Goal: Task Accomplishment & Management: Use online tool/utility

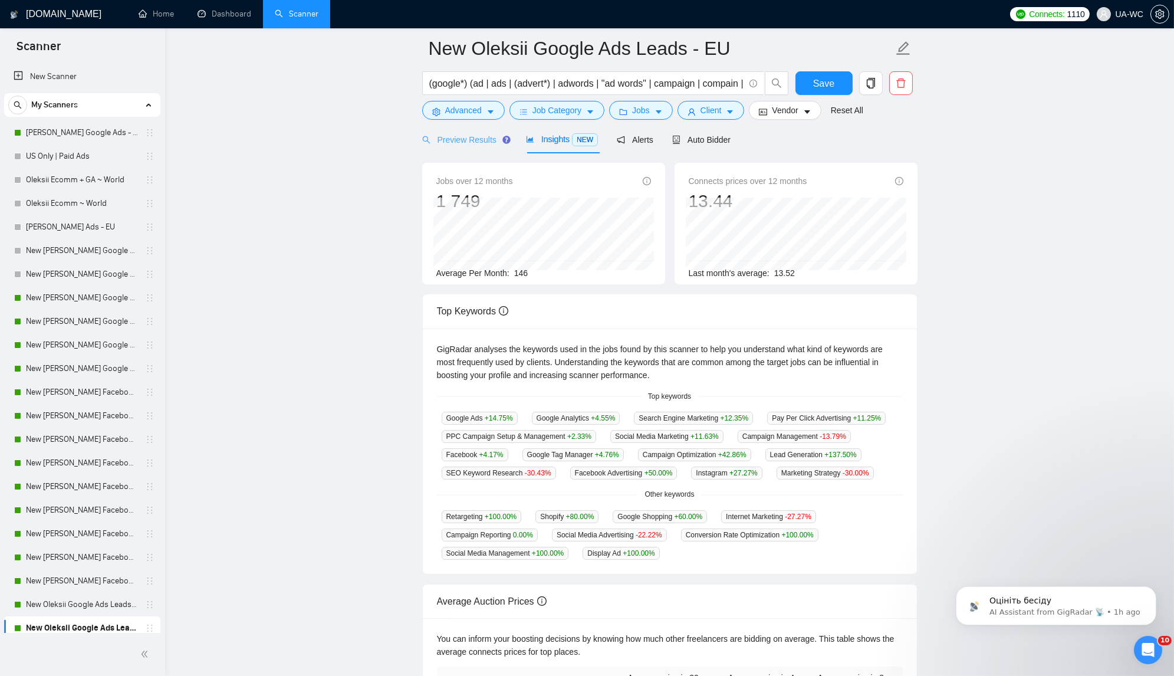
scroll to position [145, 0]
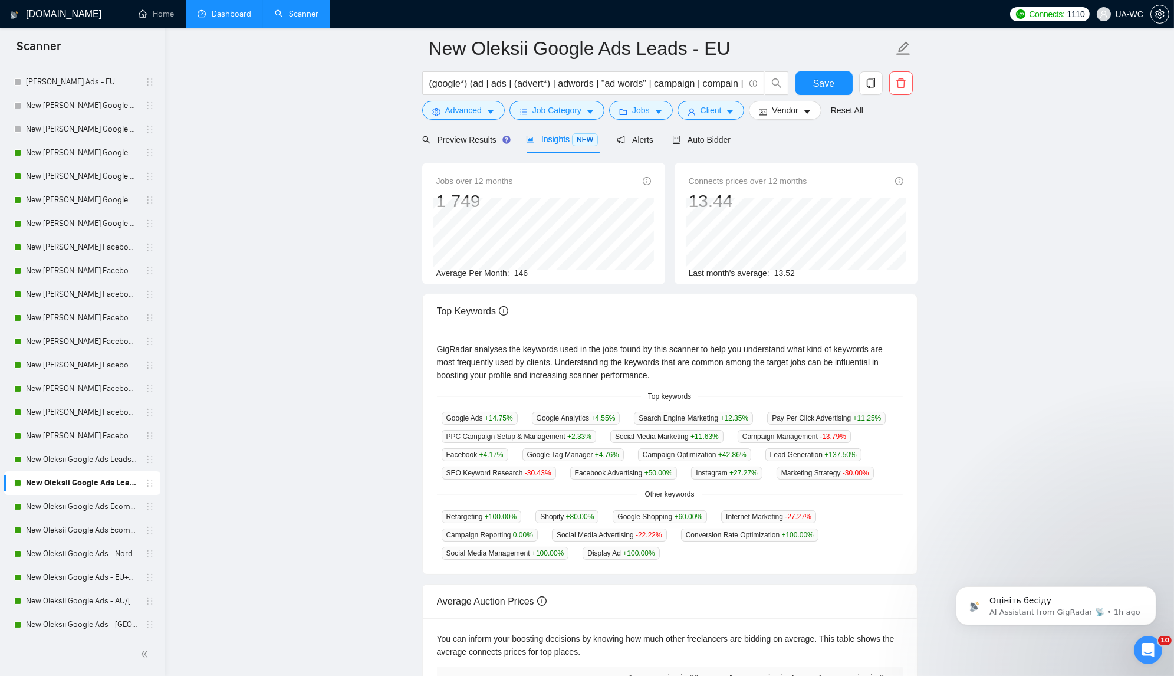
click at [225, 19] on link "Dashboard" at bounding box center [225, 14] width 54 height 10
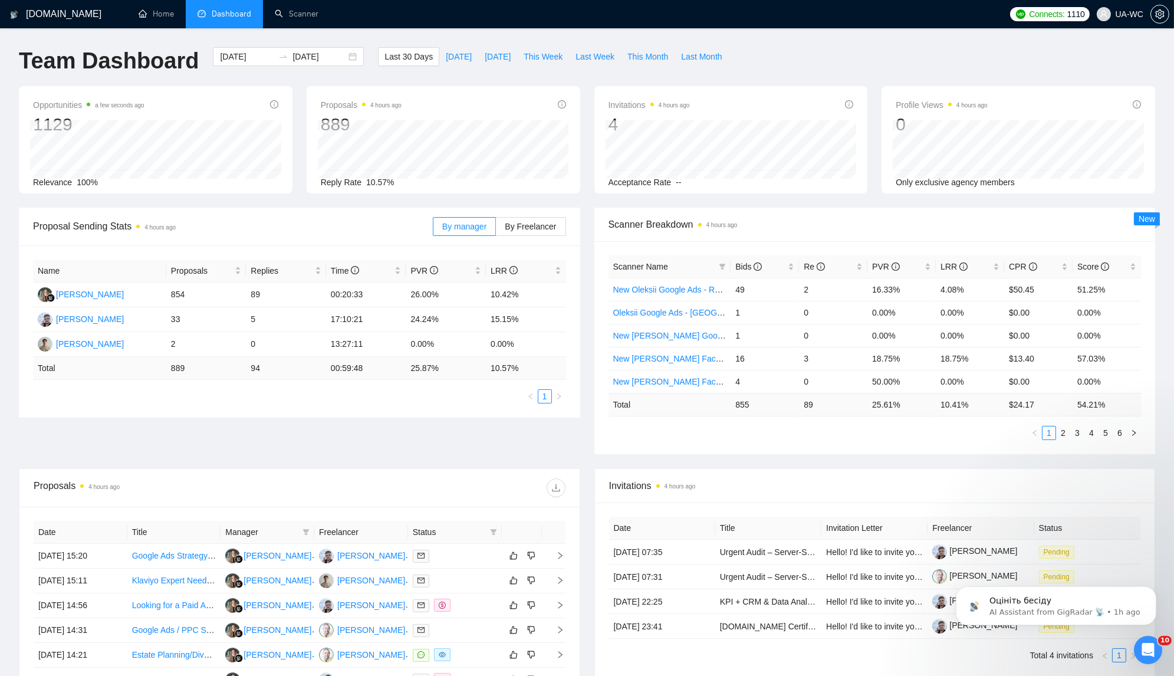
click at [427, 459] on div "Proposal Sending Stats 4 hours ago By manager By Freelancer Name Proposals Repl…" at bounding box center [587, 338] width 1151 height 261
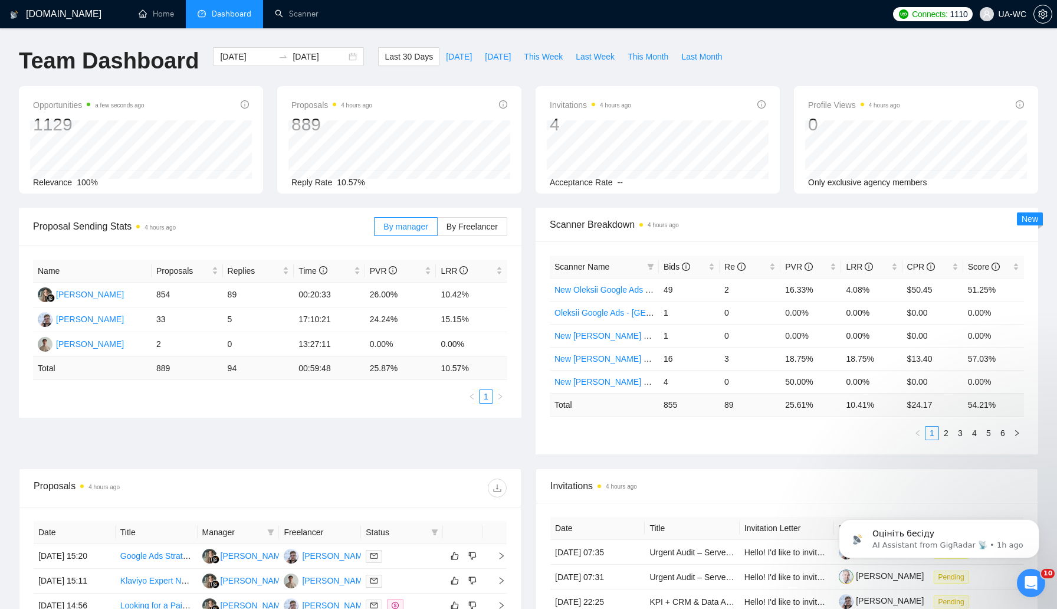
click at [405, 448] on div "Proposal Sending Stats 4 hours ago By manager By Freelancer Name Proposals Repl…" at bounding box center [528, 338] width 1033 height 261
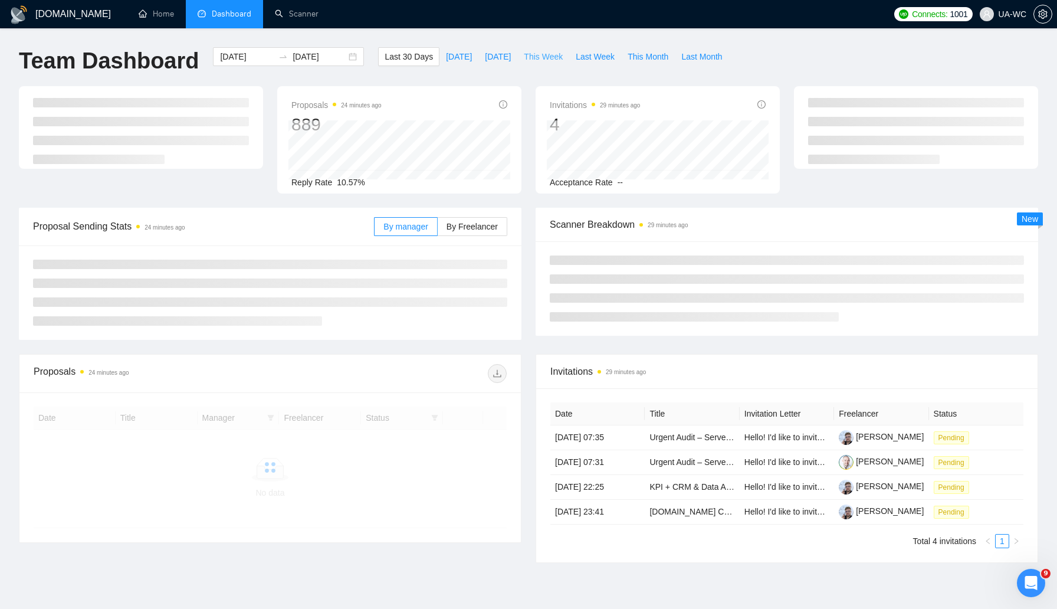
click at [544, 55] on span "This Week" at bounding box center [543, 56] width 39 height 13
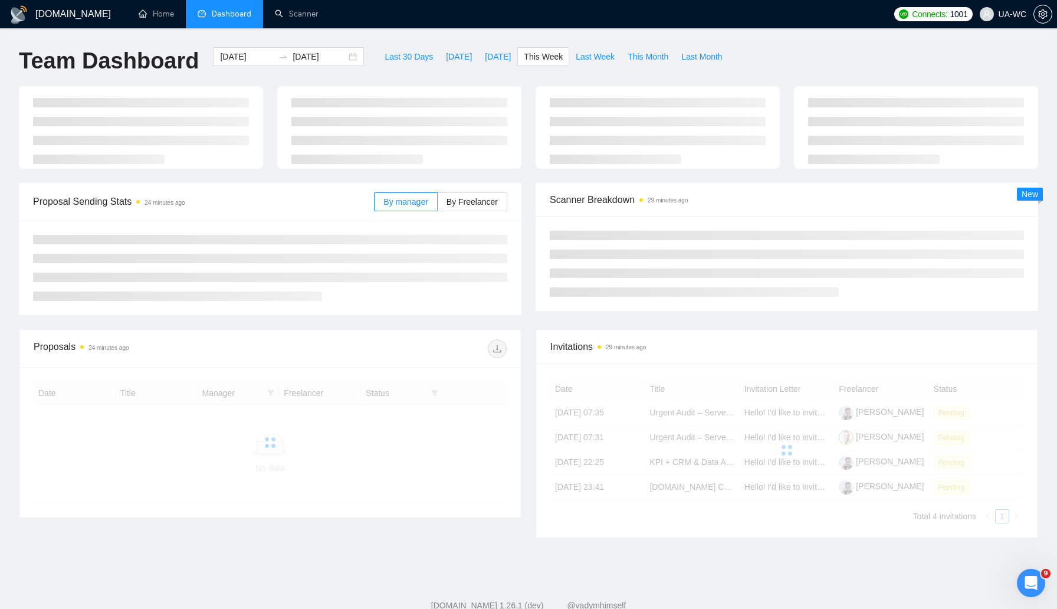
type input "[DATE]"
type input "2025-09-28"
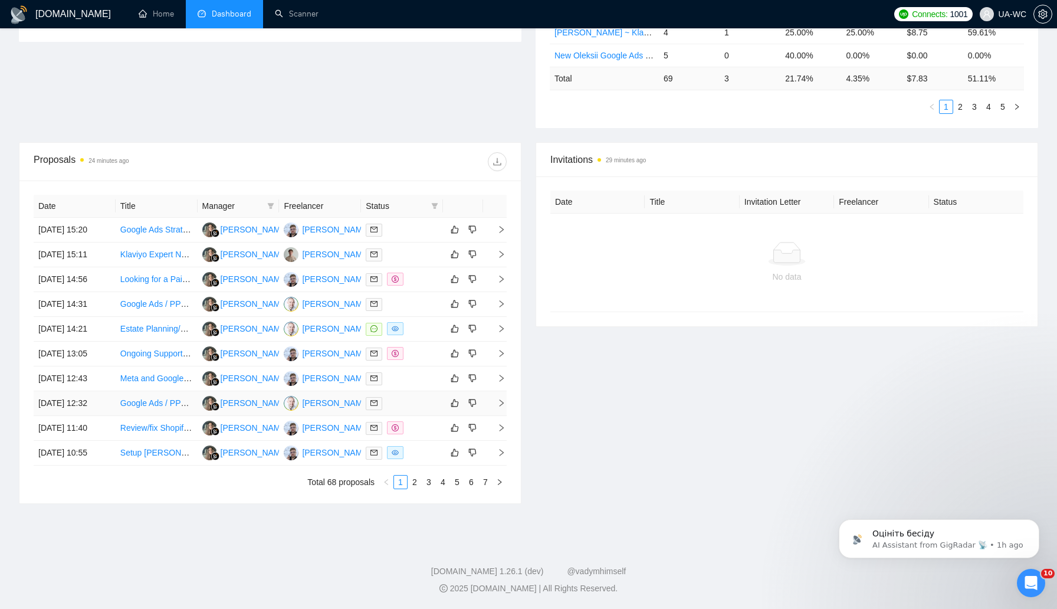
scroll to position [408, 0]
click at [155, 152] on div "Proposals 24 minutes ago" at bounding box center [152, 161] width 237 height 19
click at [500, 349] on icon "right" at bounding box center [501, 353] width 8 height 8
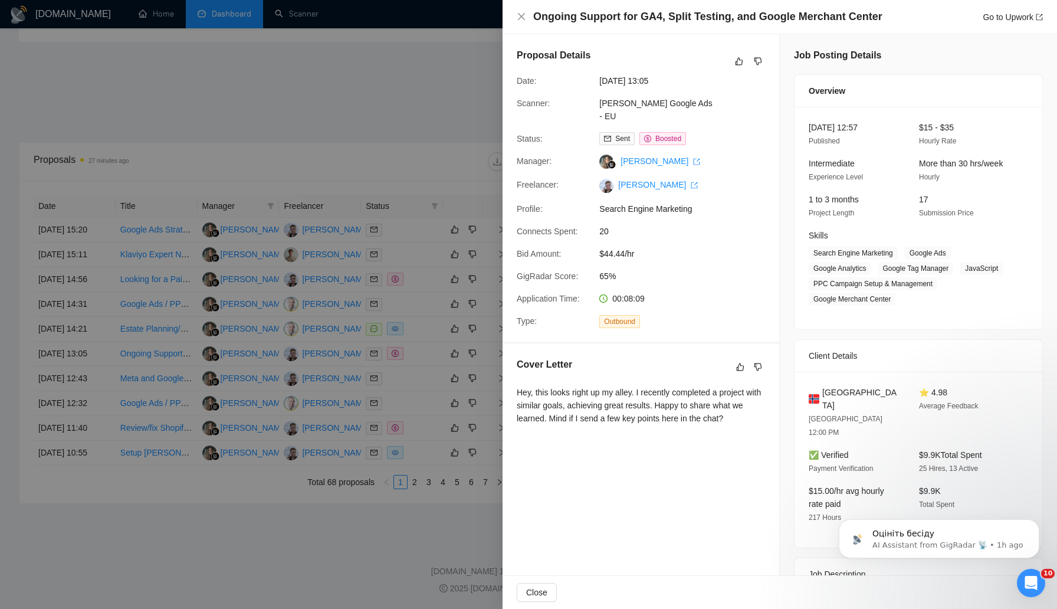
click at [403, 282] on div at bounding box center [528, 304] width 1057 height 609
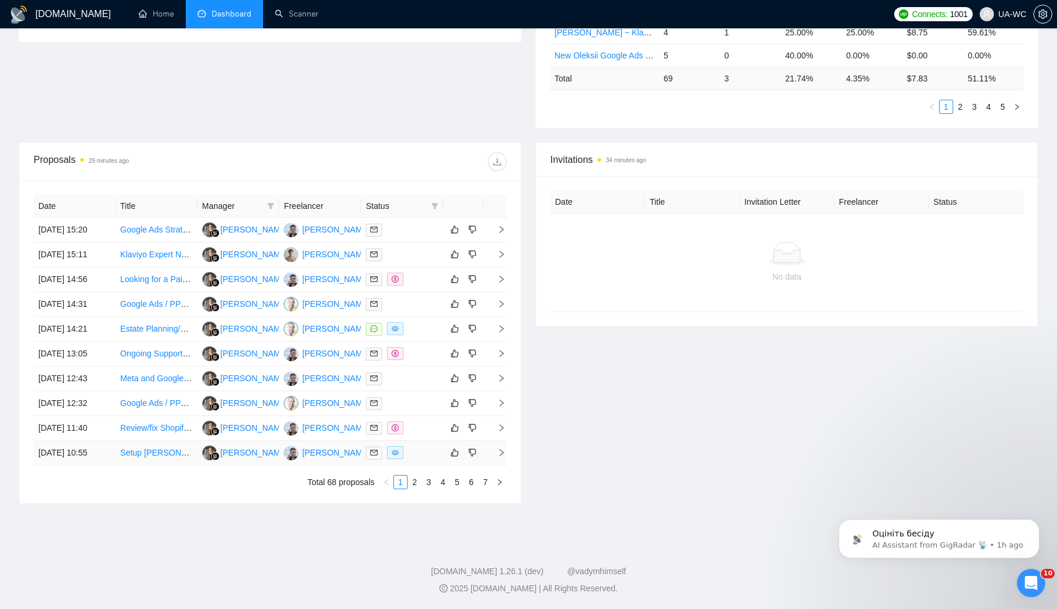
click at [504, 457] on icon "right" at bounding box center [501, 452] width 8 height 8
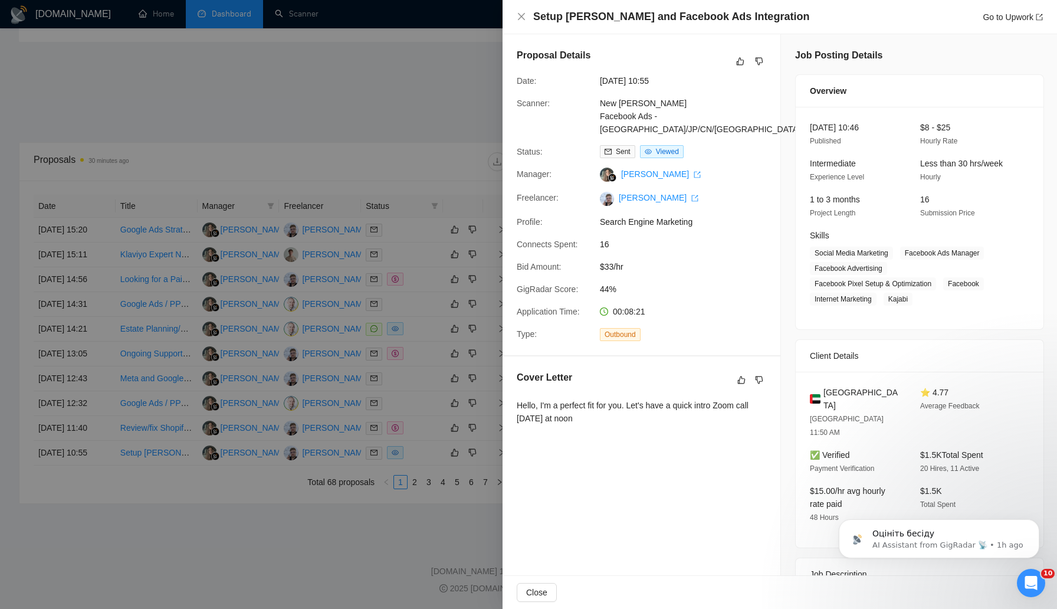
click at [413, 528] on div at bounding box center [528, 304] width 1057 height 609
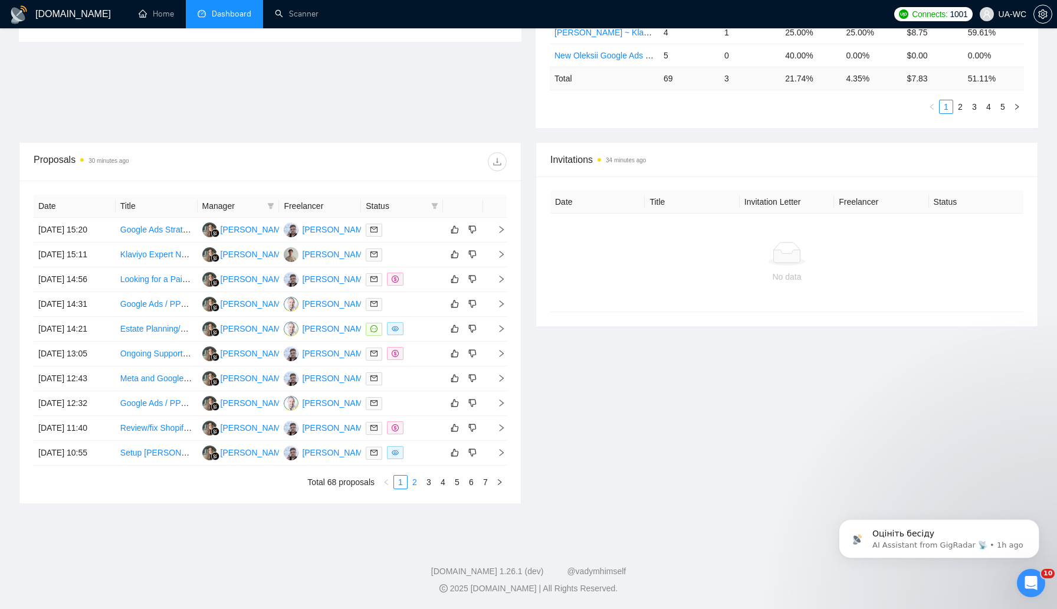
click at [413, 488] on link "2" at bounding box center [414, 481] width 13 height 13
click at [133, 373] on link "Integrated Online and Offline Lead Generation Specialist" at bounding box center [223, 377] width 207 height 9
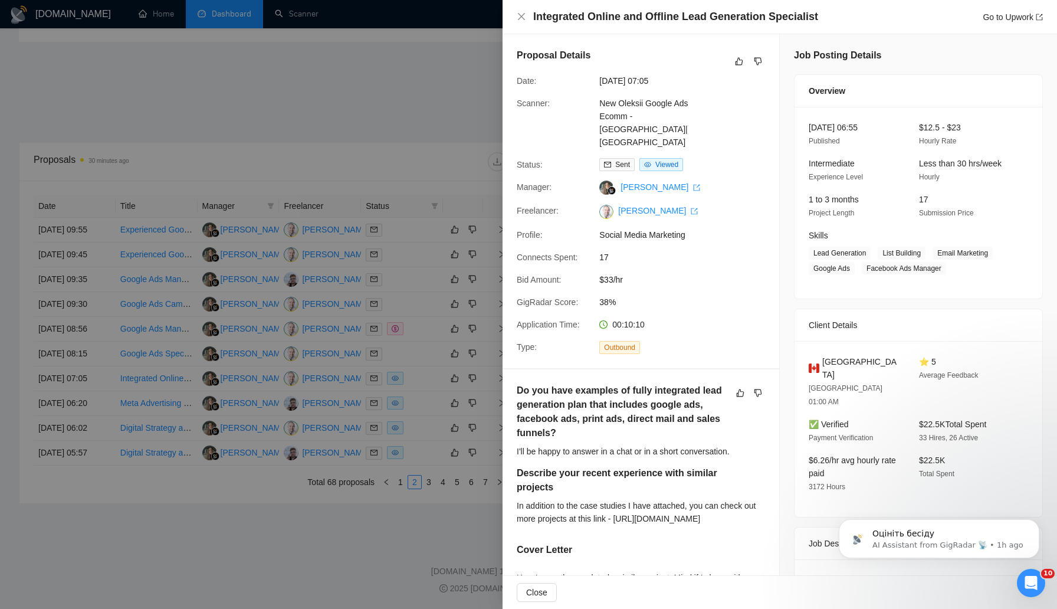
click at [100, 515] on div at bounding box center [528, 304] width 1057 height 609
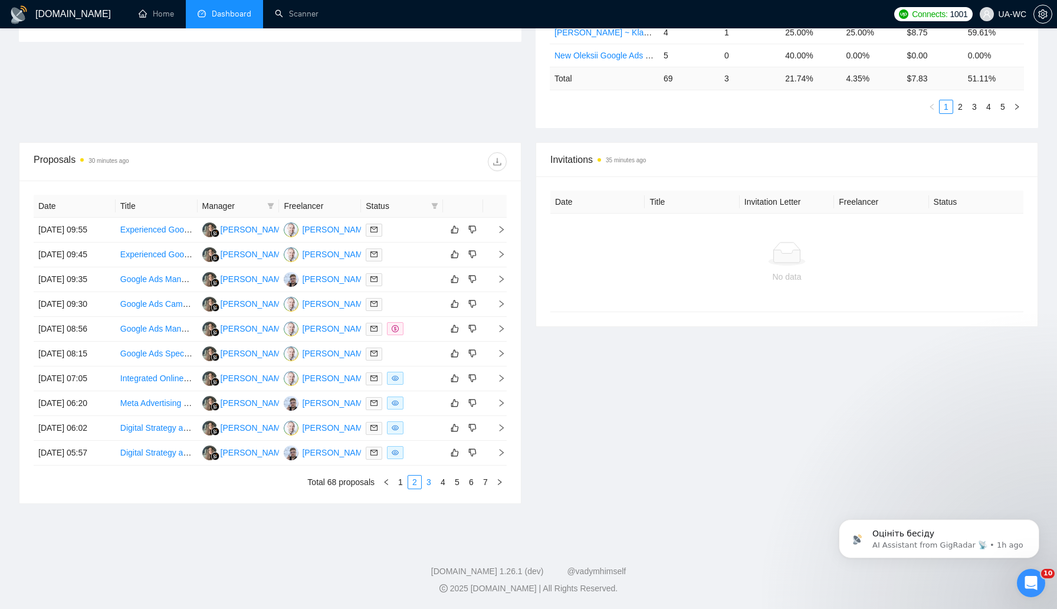
click at [426, 488] on link "3" at bounding box center [428, 481] width 13 height 13
click at [498, 465] on td at bounding box center [495, 453] width 24 height 25
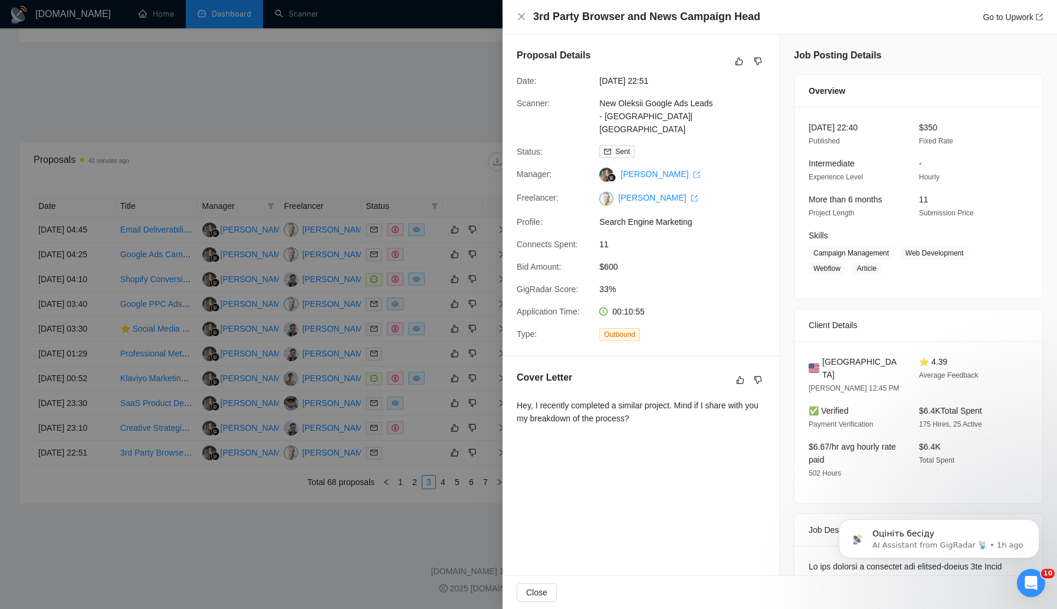
click at [343, 364] on div at bounding box center [528, 304] width 1057 height 609
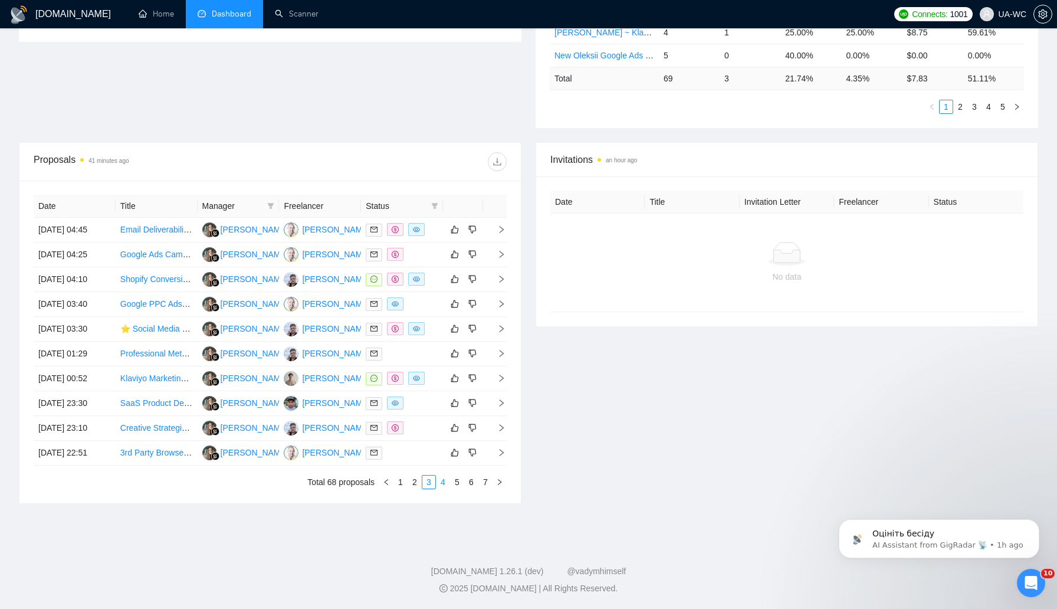
click at [439, 488] on link "4" at bounding box center [442, 481] width 13 height 13
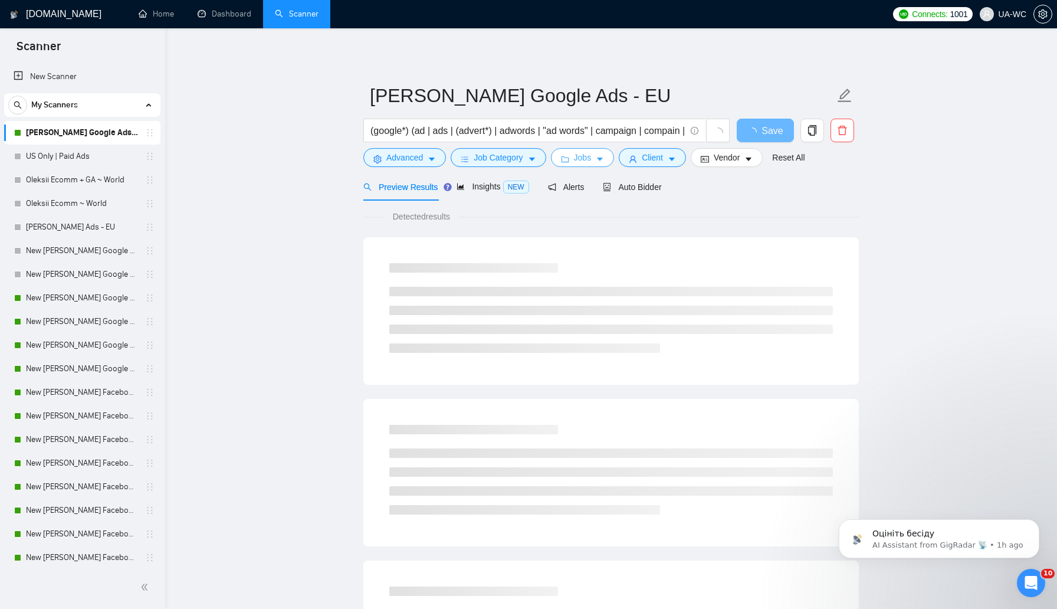
click at [589, 154] on span "Jobs" at bounding box center [583, 157] width 18 height 13
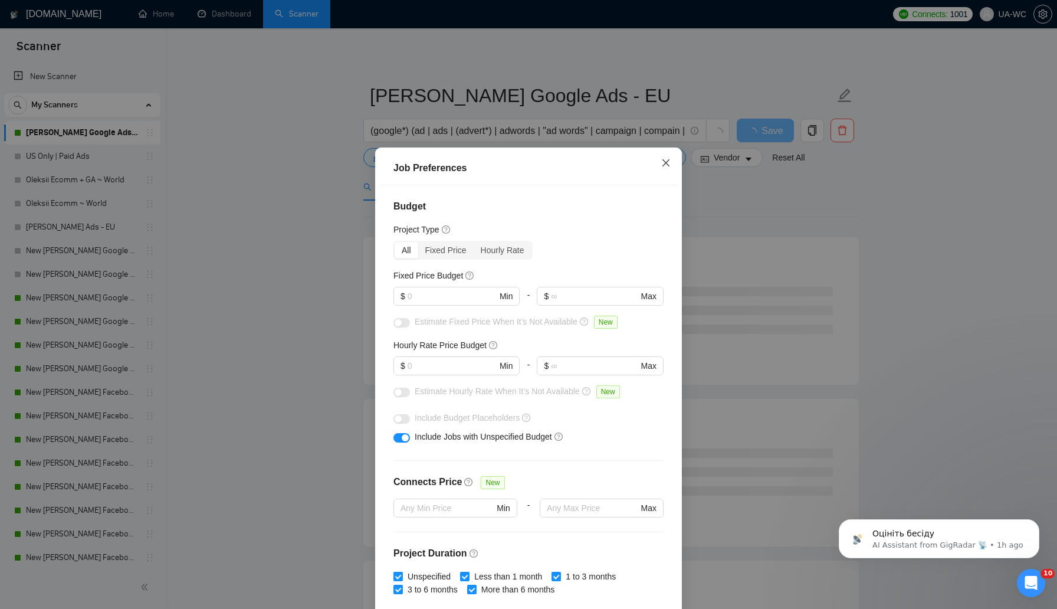
click at [663, 166] on icon "close" at bounding box center [665, 162] width 7 height 7
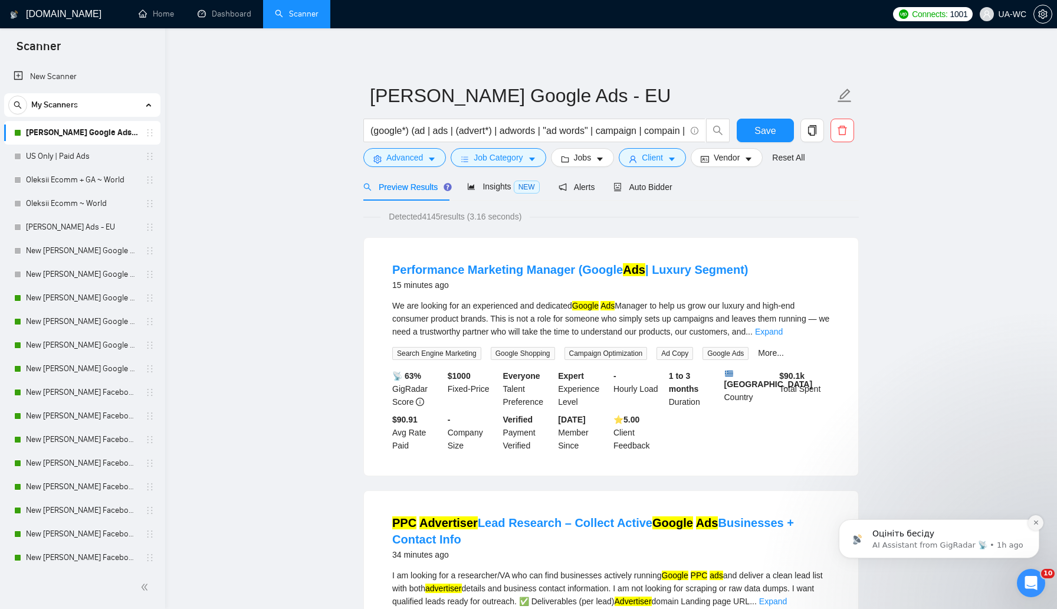
click at [1034, 523] on icon "Dismiss notification" at bounding box center [1036, 522] width 6 height 6
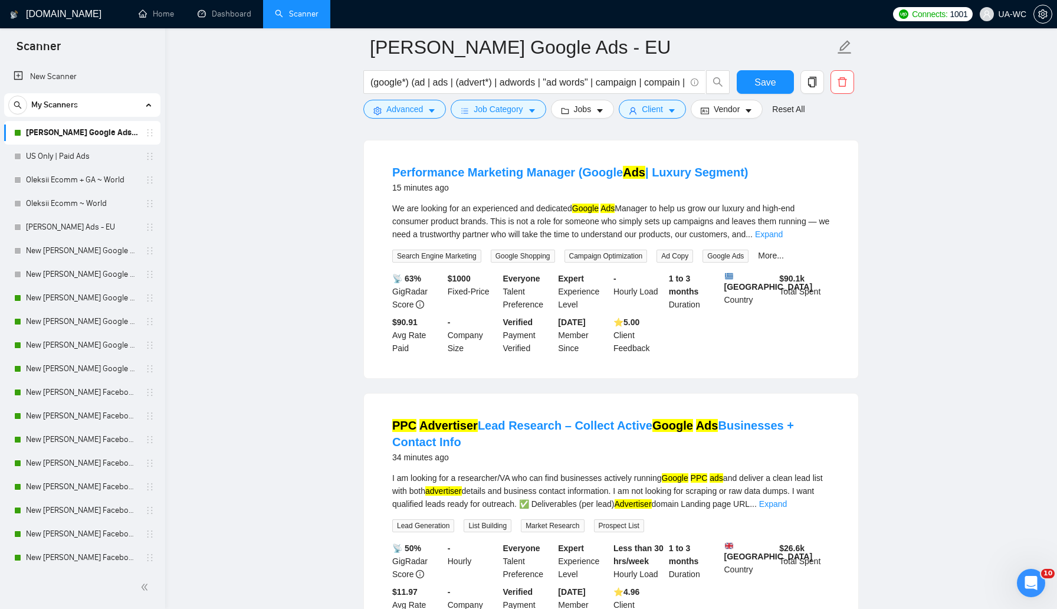
scroll to position [148, 0]
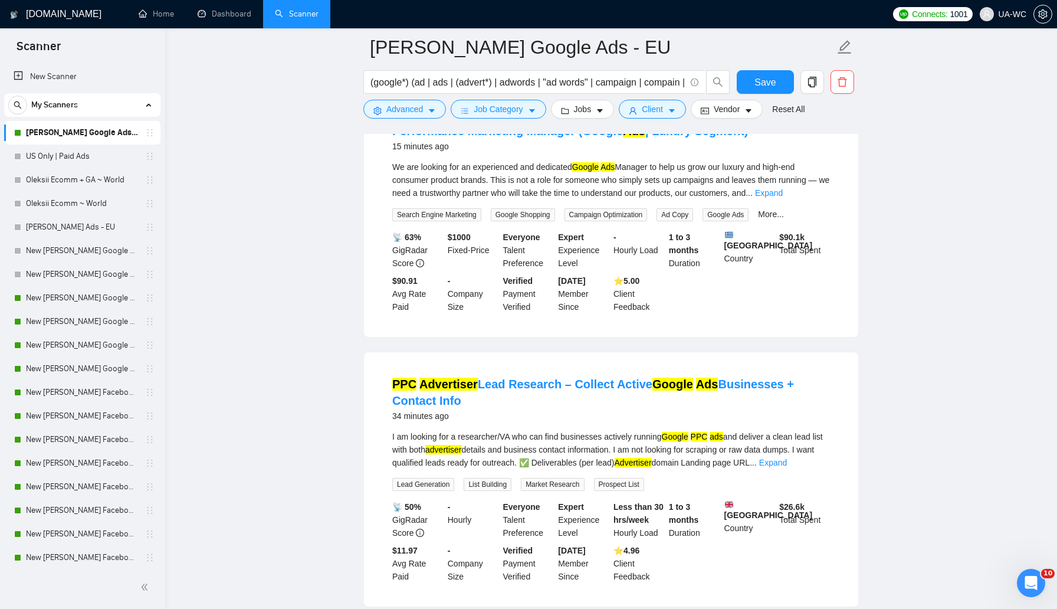
click at [506, 436] on div "I am looking for a researcher/VA who can find businesses actively running Googl…" at bounding box center [611, 449] width 438 height 39
copy div "VA"
click at [393, 109] on span "Advanced" at bounding box center [404, 109] width 37 height 13
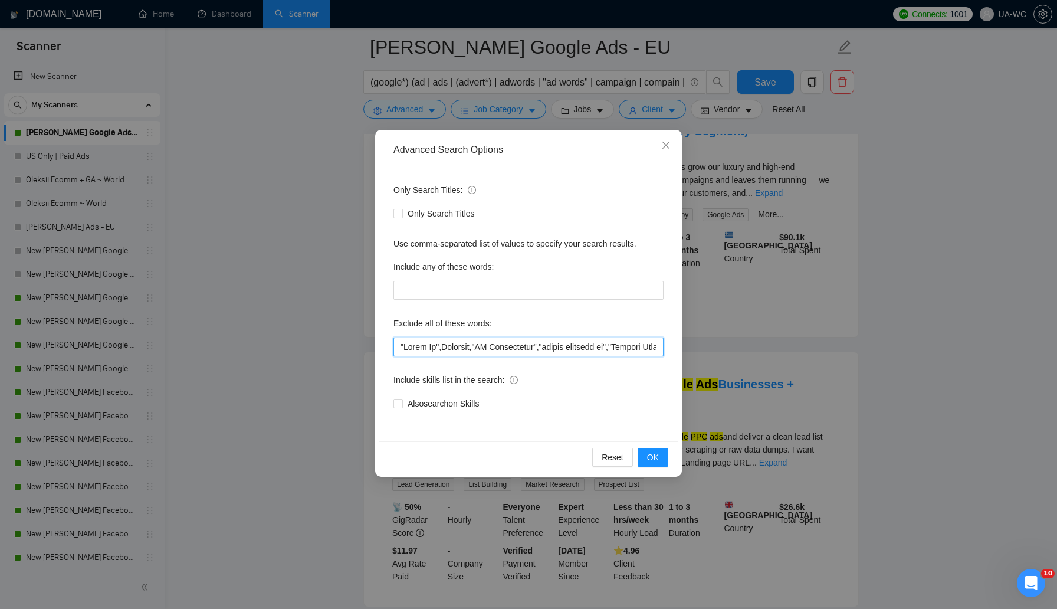
click at [396, 346] on input "text" at bounding box center [528, 346] width 270 height 19
paste input "VA"
click at [651, 458] on span "OK" at bounding box center [653, 457] width 12 height 13
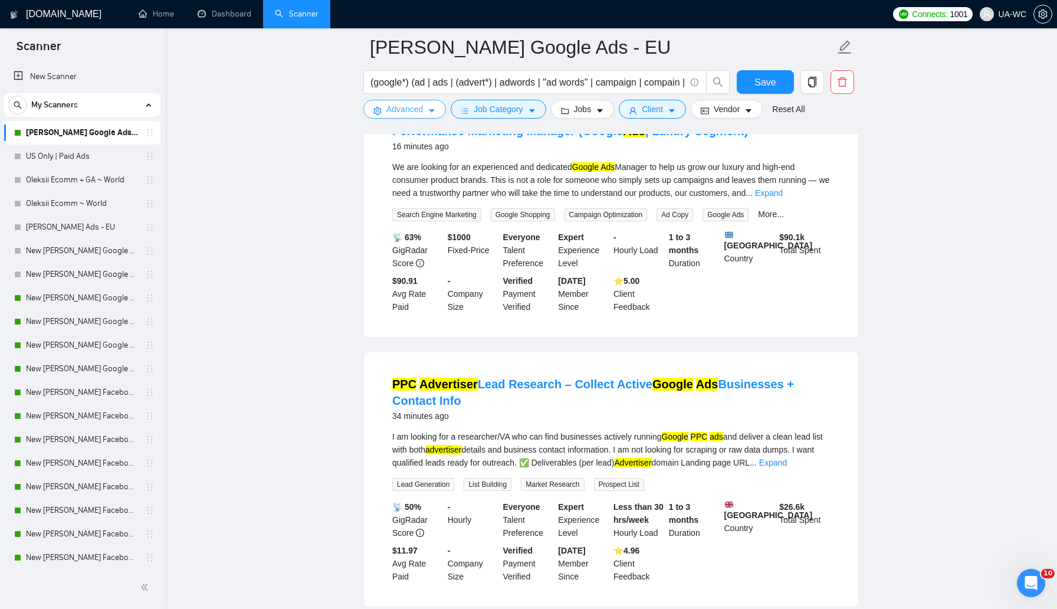
click at [416, 113] on span "Advanced" at bounding box center [404, 109] width 37 height 13
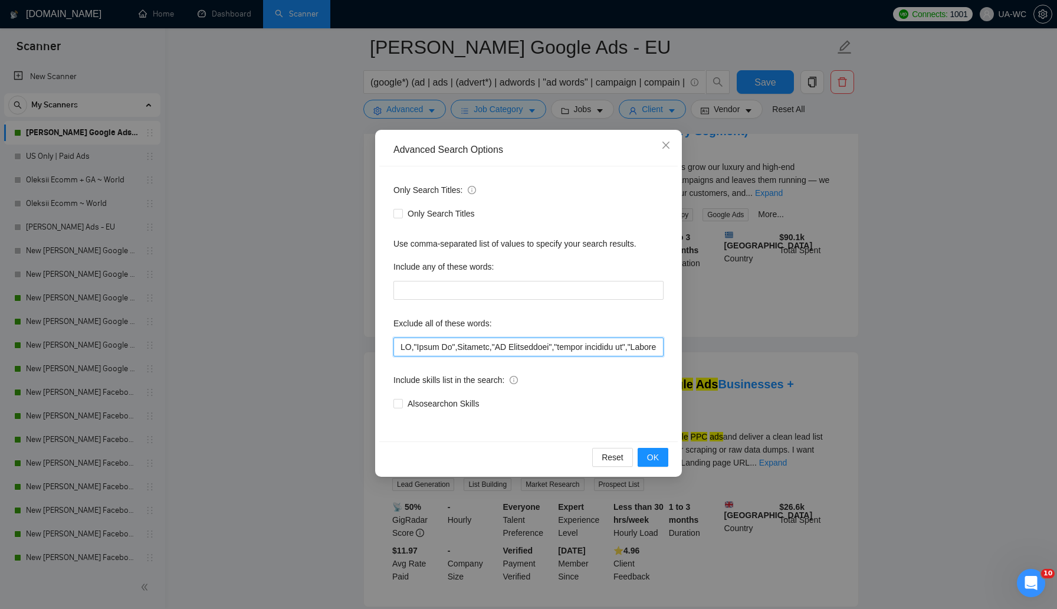
click at [401, 346] on input "text" at bounding box center [528, 346] width 270 height 19
click at [646, 454] on button "OK" at bounding box center [653, 457] width 31 height 19
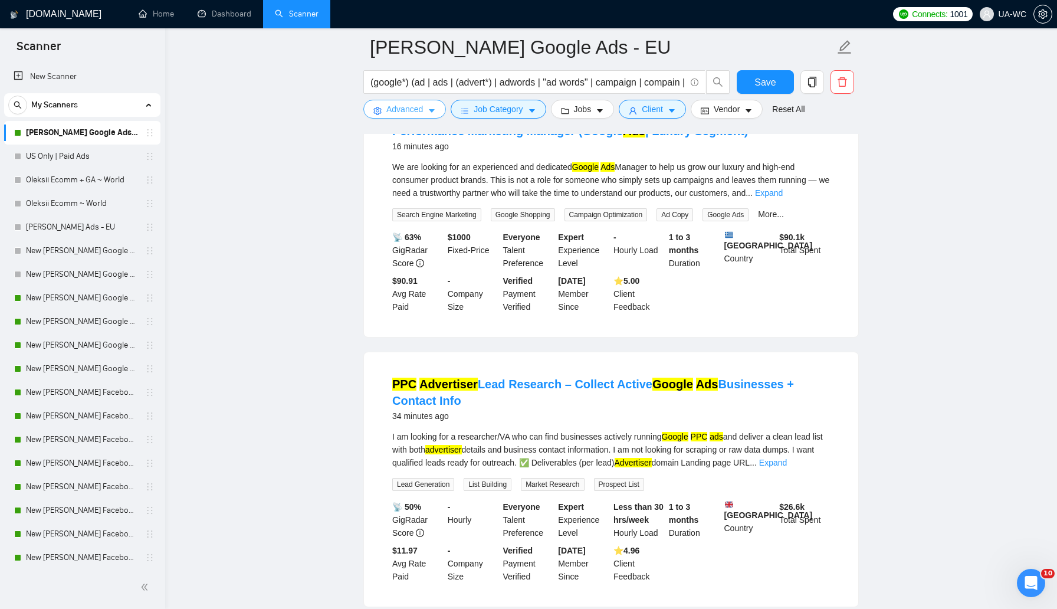
scroll to position [94, 0]
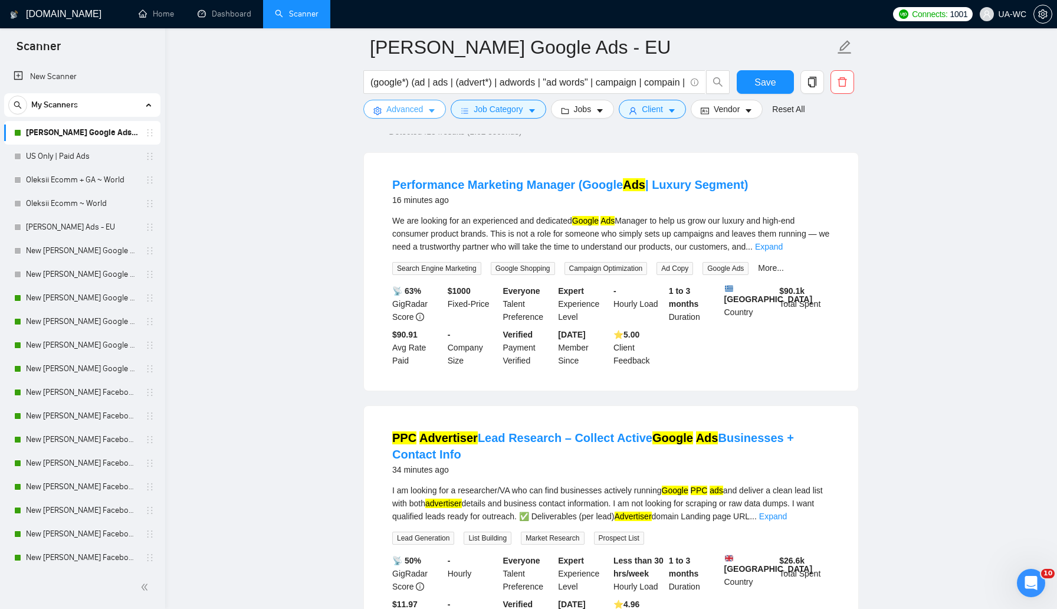
click at [416, 113] on span "Advanced" at bounding box center [404, 109] width 37 height 13
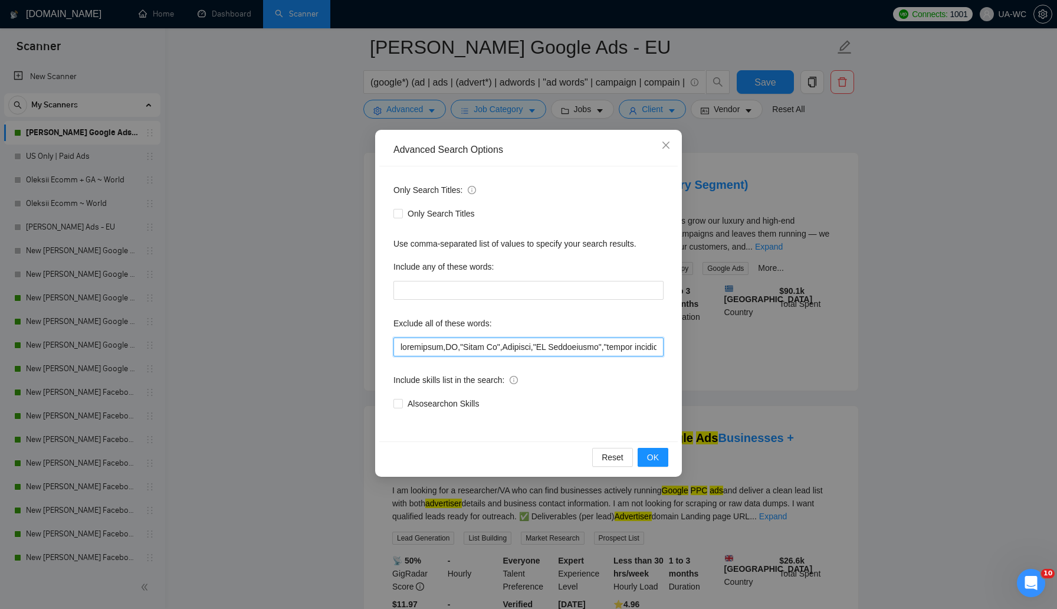
click at [396, 343] on input "text" at bounding box center [528, 346] width 270 height 19
click at [644, 452] on button "OK" at bounding box center [653, 457] width 31 height 19
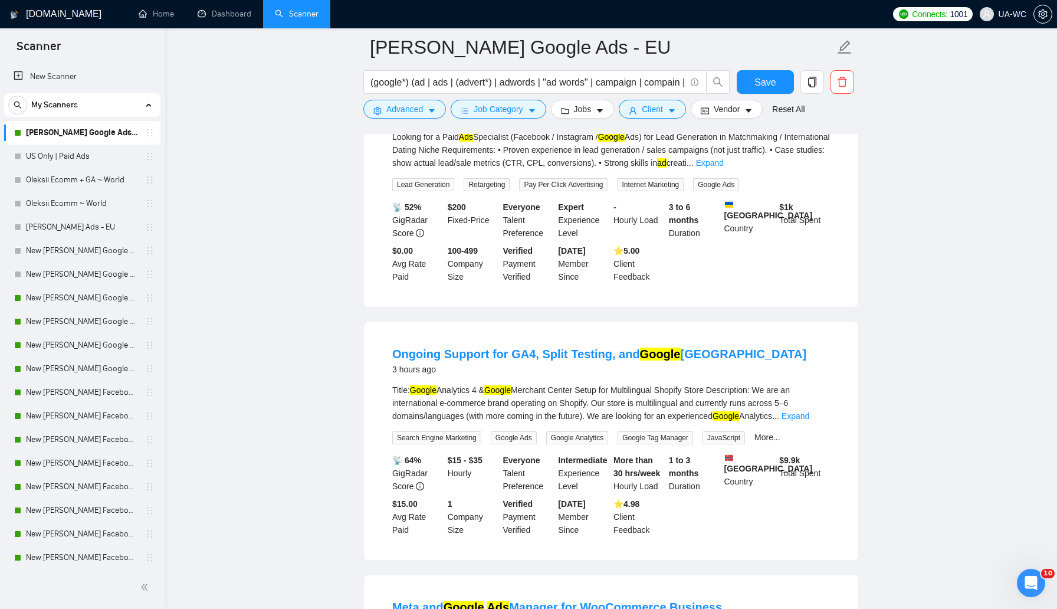
scroll to position [446, 0]
click at [389, 109] on span "Advanced" at bounding box center [404, 109] width 37 height 13
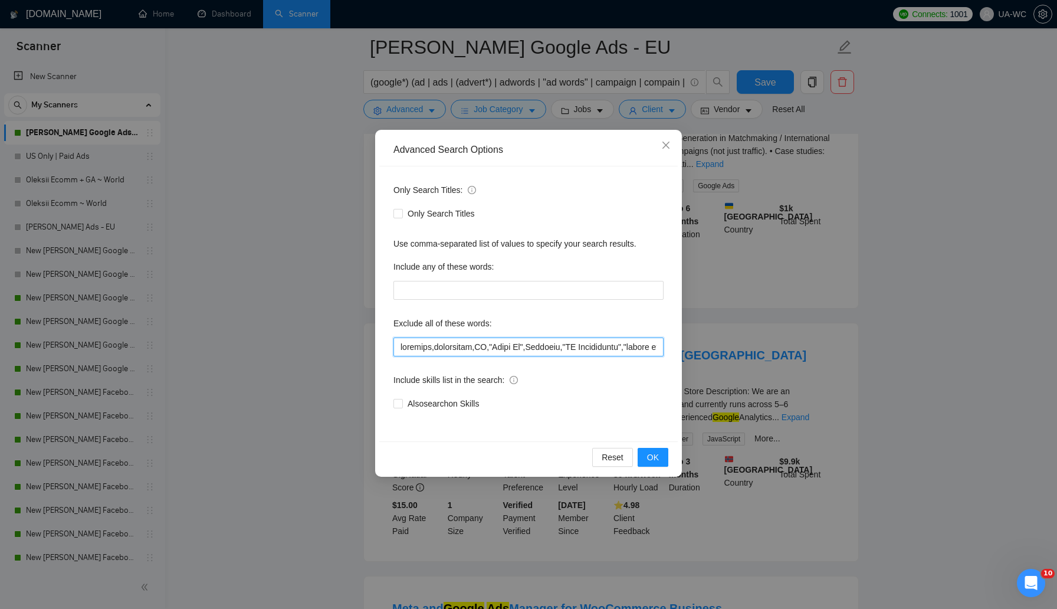
click at [398, 343] on input "text" at bounding box center [528, 346] width 270 height 19
type input "support,scraping,researcher,VA,"Video Ad",Airtable,"AI Integration","person mee…"
click at [659, 458] on button "OK" at bounding box center [653, 457] width 31 height 19
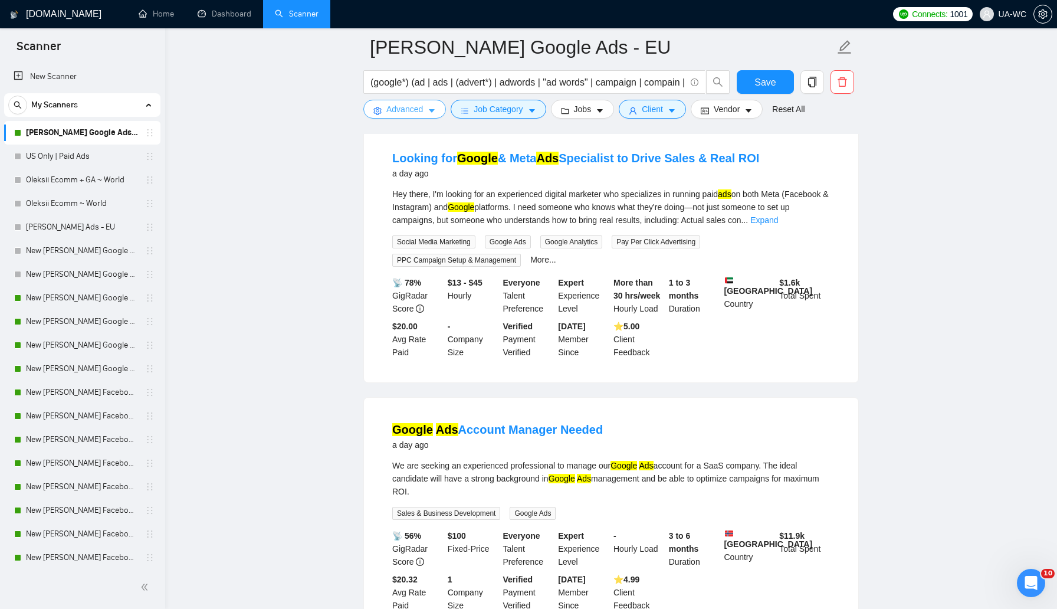
scroll to position [1180, 0]
click at [767, 80] on span "Save" at bounding box center [764, 82] width 21 height 15
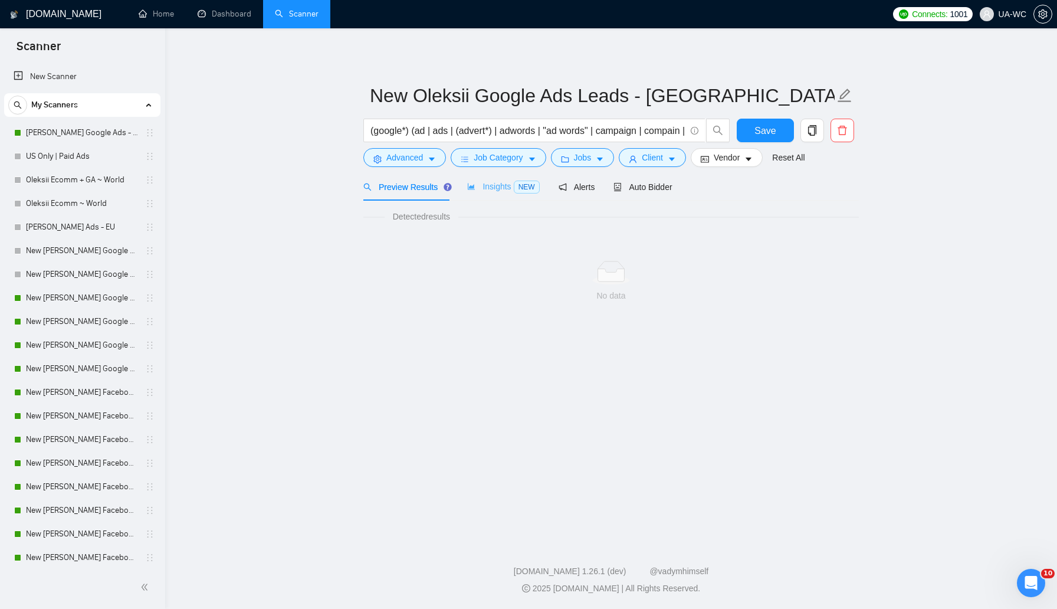
click at [492, 196] on div "Insights NEW" at bounding box center [503, 187] width 72 height 28
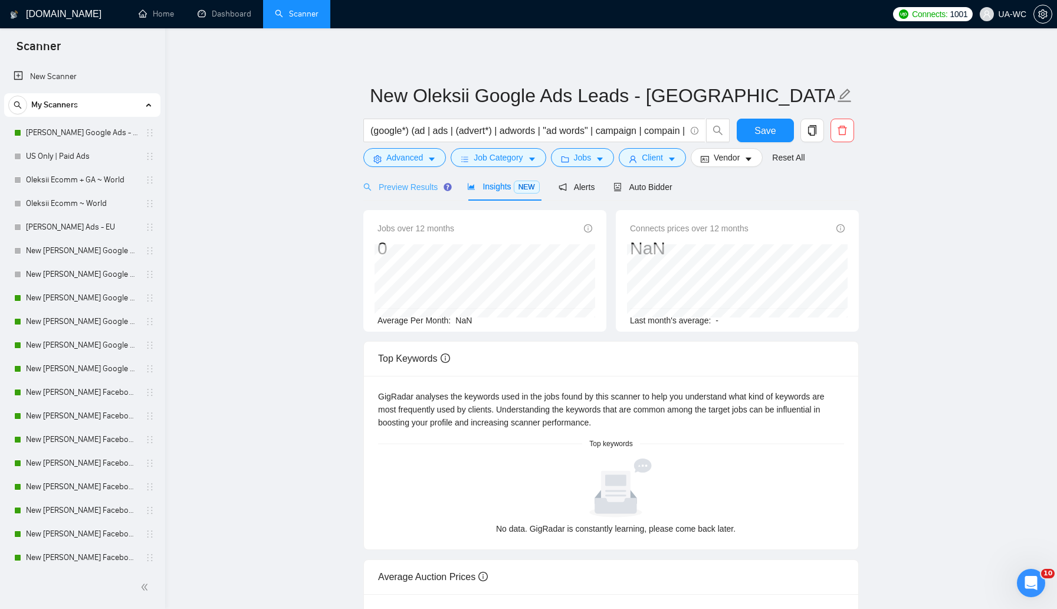
click at [396, 194] on div "Preview Results" at bounding box center [405, 187] width 85 height 28
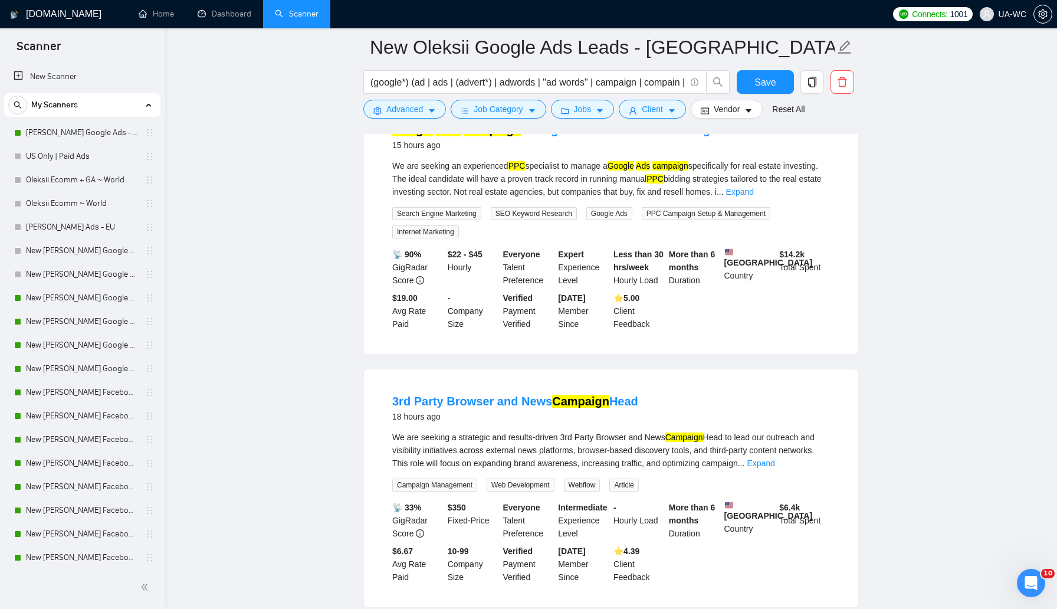
scroll to position [1004, 0]
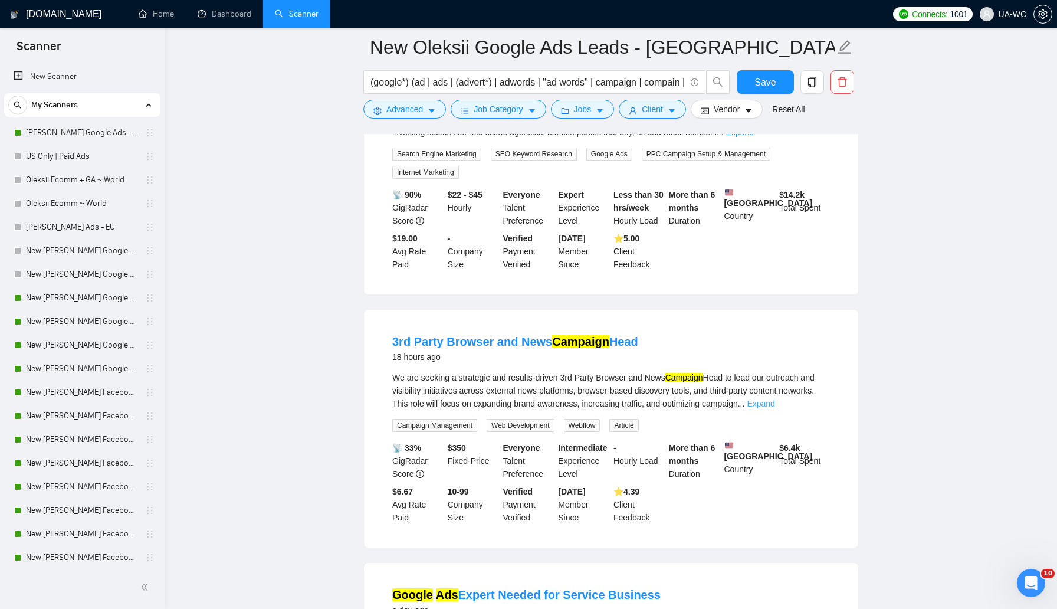
click at [774, 408] on link "Expand" at bounding box center [761, 403] width 28 height 9
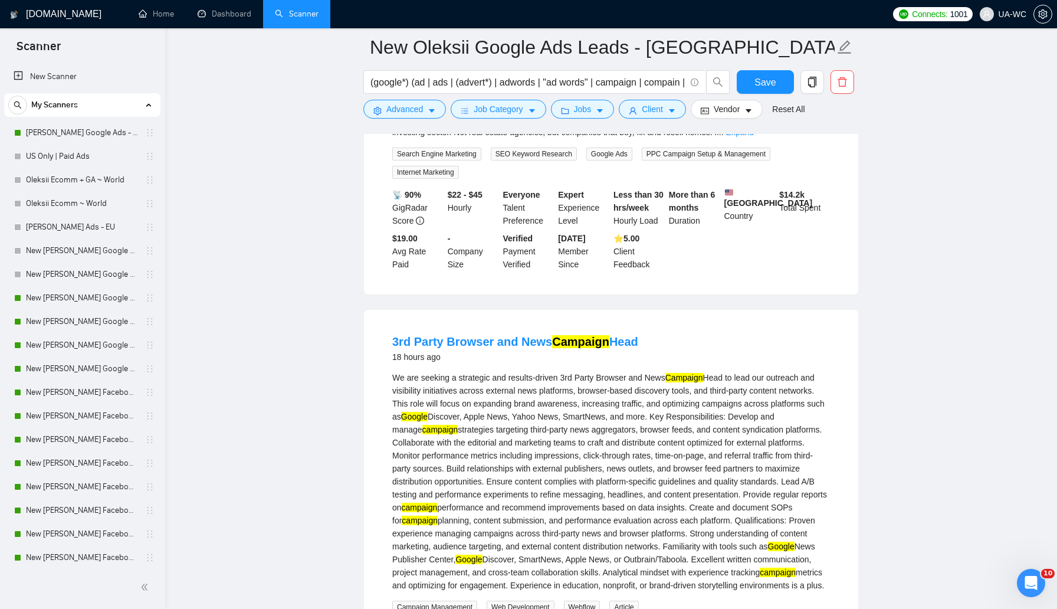
click at [792, 411] on div "We are seeking a strategic and results-driven 3rd Party Browser and News Campai…" at bounding box center [611, 481] width 438 height 221
copy div "outreach"
click at [392, 113] on span "Advanced" at bounding box center [404, 109] width 37 height 13
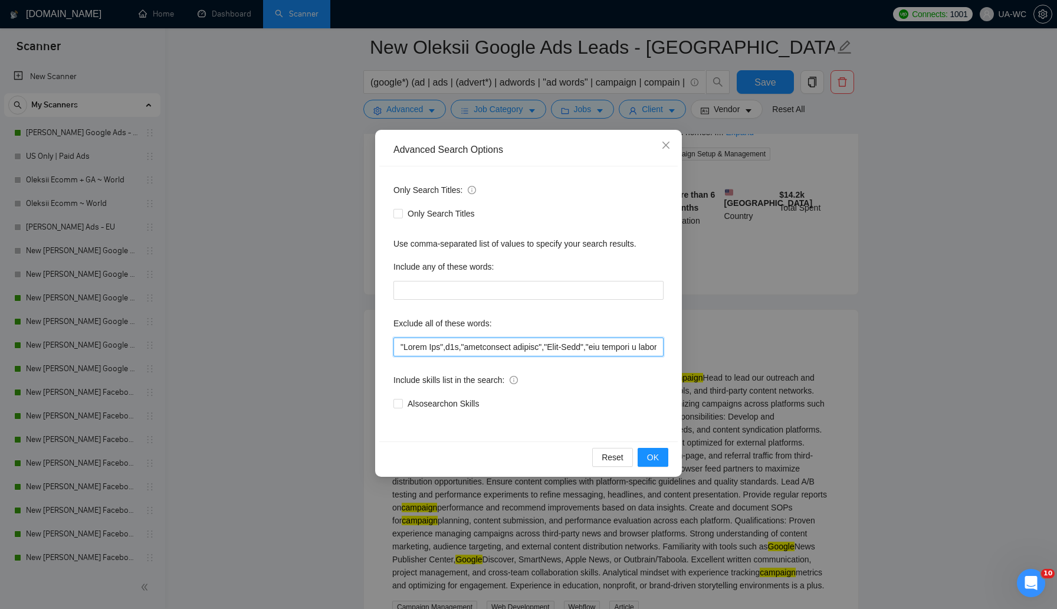
click at [400, 353] on input "text" at bounding box center [528, 346] width 270 height 19
click at [400, 343] on input "text" at bounding box center [528, 346] width 270 height 19
paste input "outreach"
type input "outreach,"Rapid Fix",n8n,"marketplace posting","Full-Time","are seeking a skill…"
click at [646, 453] on button "OK" at bounding box center [653, 457] width 31 height 19
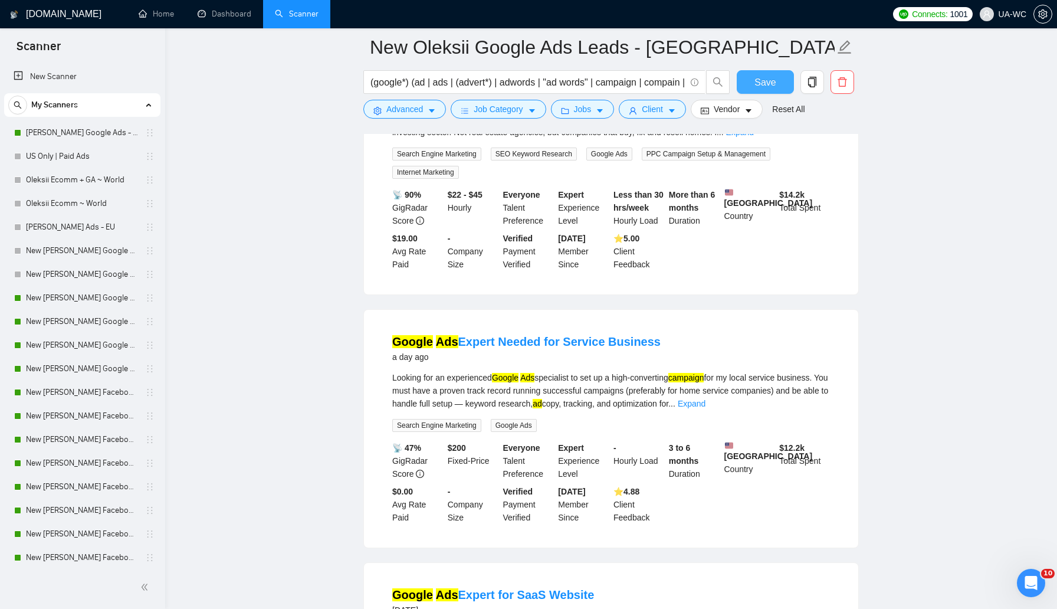
click at [759, 85] on span "Save" at bounding box center [764, 82] width 21 height 15
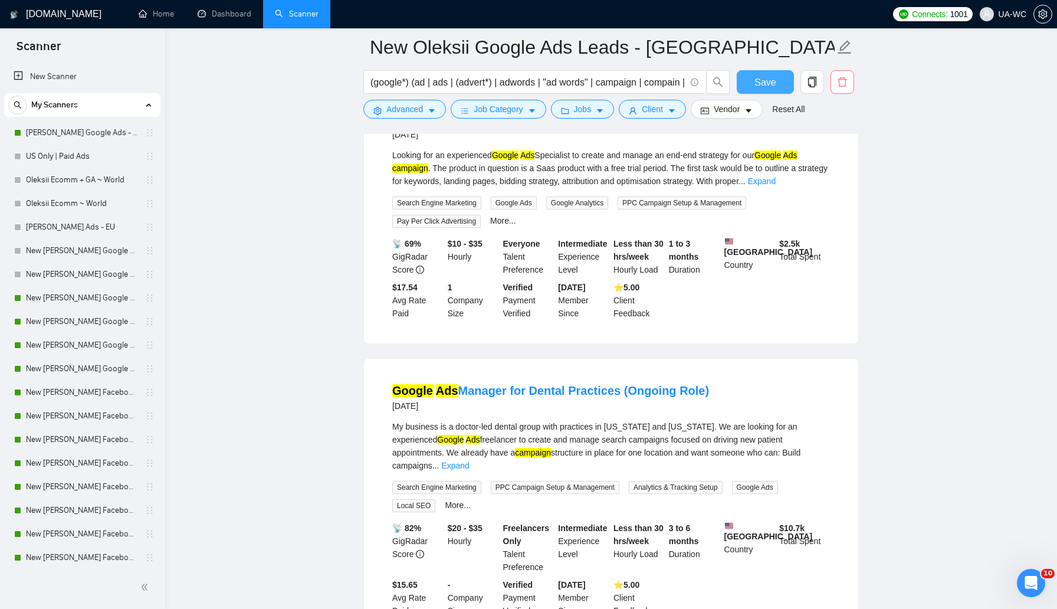
scroll to position [0, 0]
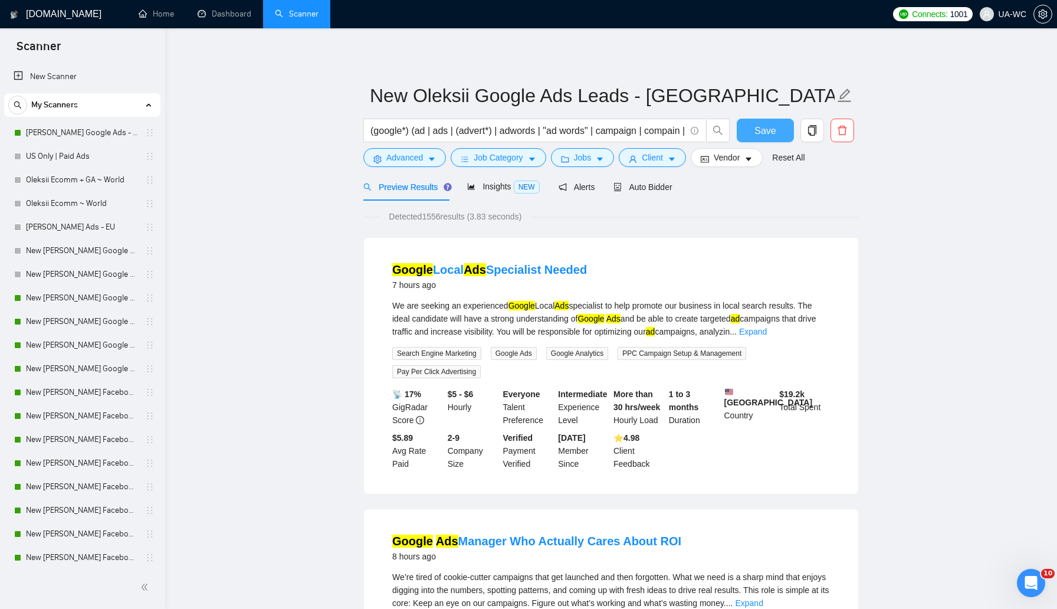
click at [776, 127] on button "Save" at bounding box center [765, 131] width 57 height 24
